Goal: Transaction & Acquisition: Purchase product/service

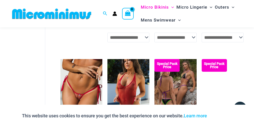
scroll to position [709, 0]
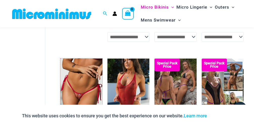
click at [60, 58] on img at bounding box center [60, 58] width 0 height 0
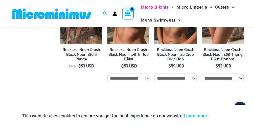
scroll to position [918, 0]
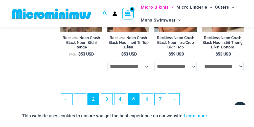
click at [132, 101] on link "5" at bounding box center [133, 99] width 11 height 12
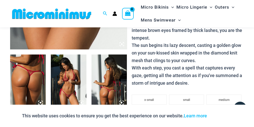
scroll to position [176, 0]
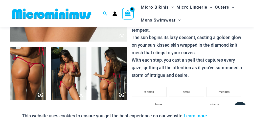
click at [86, 75] on img at bounding box center [69, 72] width 36 height 53
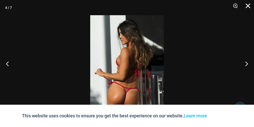
click at [249, 9] on button "Close" at bounding box center [246, 7] width 13 height 15
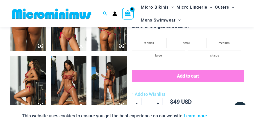
scroll to position [224, 0]
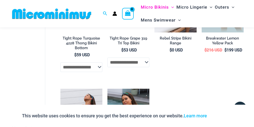
scroll to position [714, 0]
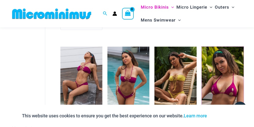
click at [202, 46] on img at bounding box center [202, 46] width 0 height 0
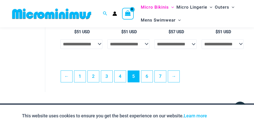
scroll to position [934, 0]
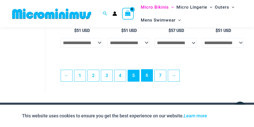
click at [146, 76] on link "6" at bounding box center [146, 75] width 11 height 12
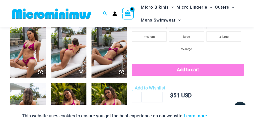
scroll to position [200, 0]
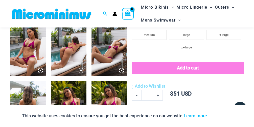
click at [66, 47] on img at bounding box center [69, 48] width 36 height 53
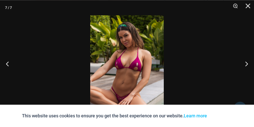
click at [247, 69] on button "Next" at bounding box center [244, 63] width 19 height 25
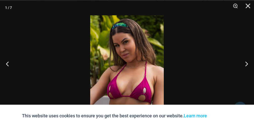
click at [251, 72] on button "Next" at bounding box center [244, 63] width 19 height 25
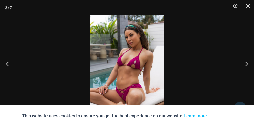
click at [251, 72] on button "Next" at bounding box center [244, 63] width 19 height 25
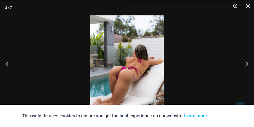
click at [251, 72] on button "Next" at bounding box center [244, 63] width 19 height 25
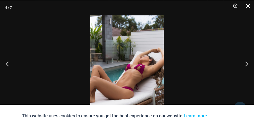
click at [250, 8] on button "Close" at bounding box center [246, 7] width 13 height 15
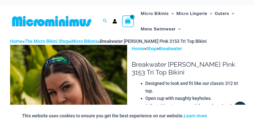
scroll to position [1, 0]
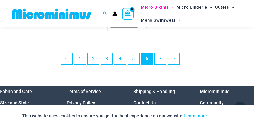
scroll to position [956, 0]
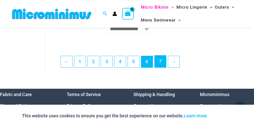
click at [160, 67] on link "7" at bounding box center [160, 61] width 11 height 12
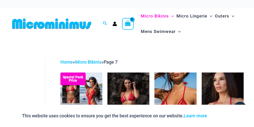
click at [181, 33] on icon "Menu Toggle" at bounding box center [179, 31] width 3 height 3
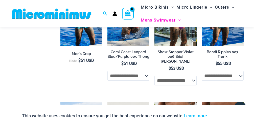
scroll to position [598, 0]
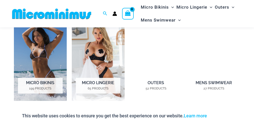
scroll to position [336, 0]
